Goal: Task Accomplishment & Management: Manage account settings

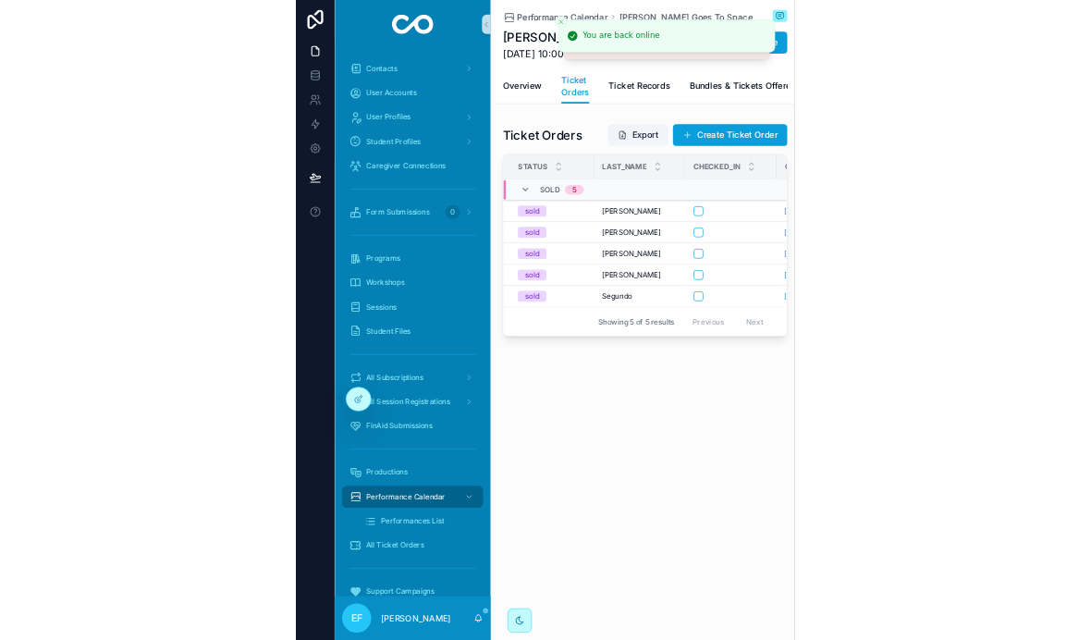
scroll to position [418, 0]
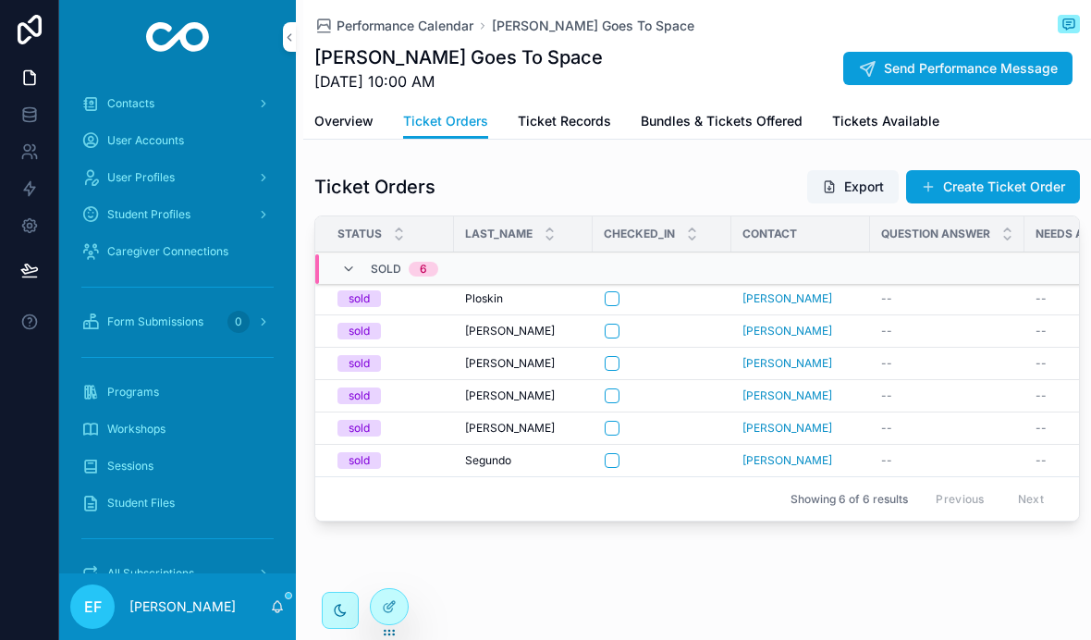
click at [616, 301] on button "scrollable content" at bounding box center [611, 298] width 15 height 15
click at [615, 424] on button "scrollable content" at bounding box center [611, 428] width 15 height 15
click at [622, 357] on div "scrollable content" at bounding box center [661, 363] width 115 height 15
click at [616, 364] on button "scrollable content" at bounding box center [611, 363] width 15 height 15
click at [616, 395] on button "scrollable content" at bounding box center [611, 395] width 15 height 15
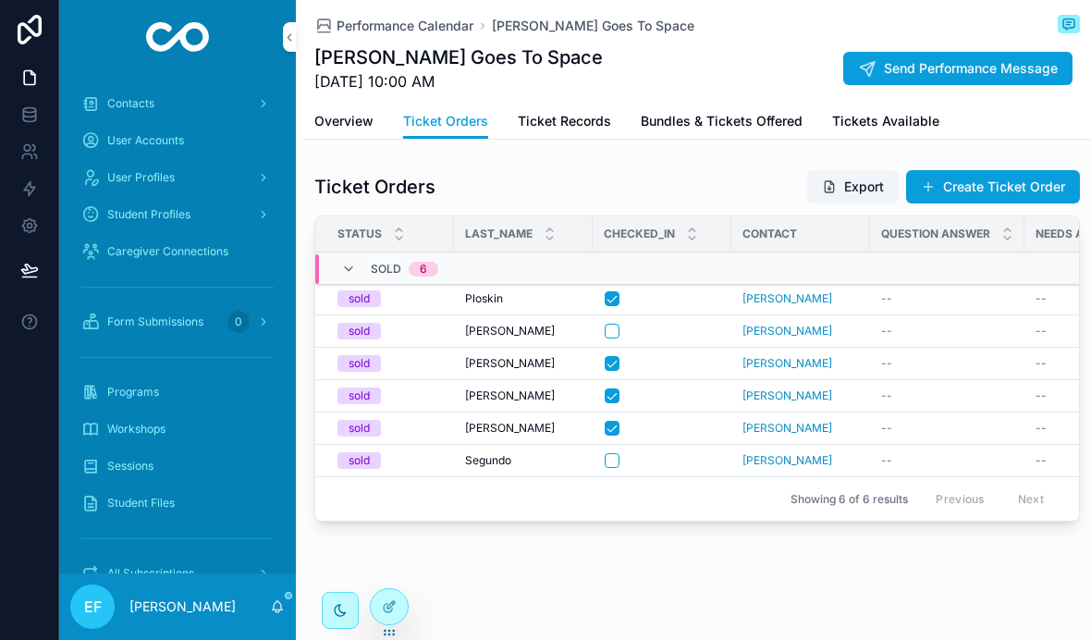
click at [616, 329] on button "scrollable content" at bounding box center [611, 330] width 15 height 15
